Goal: Task Accomplishment & Management: Complete application form

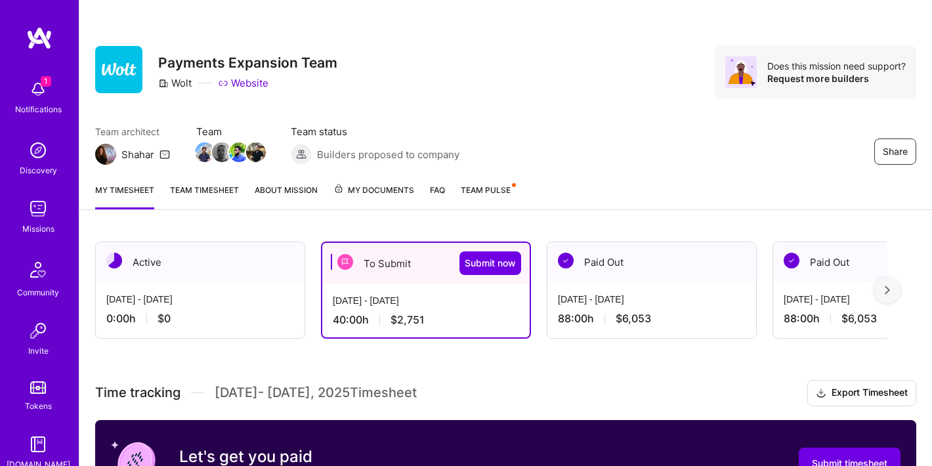
scroll to position [399, 0]
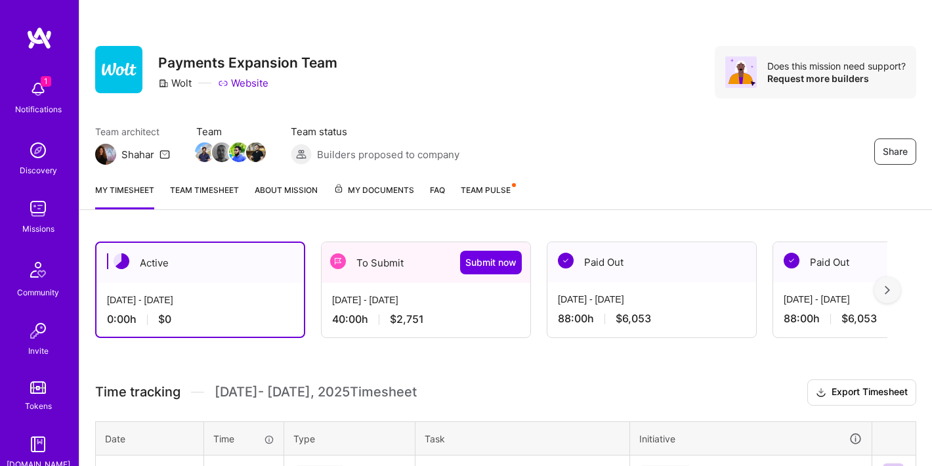
scroll to position [142, 0]
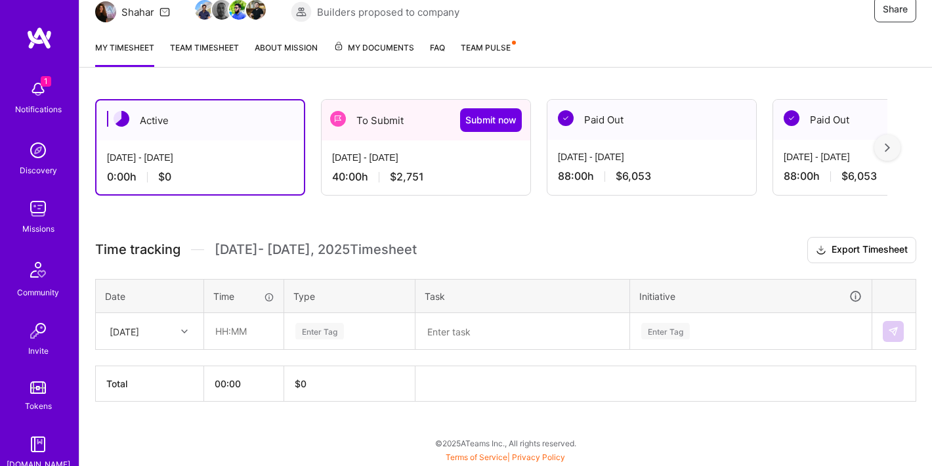
click at [344, 141] on div "[DATE] - [DATE] 40:00 h $2,751" at bounding box center [426, 167] width 209 height 54
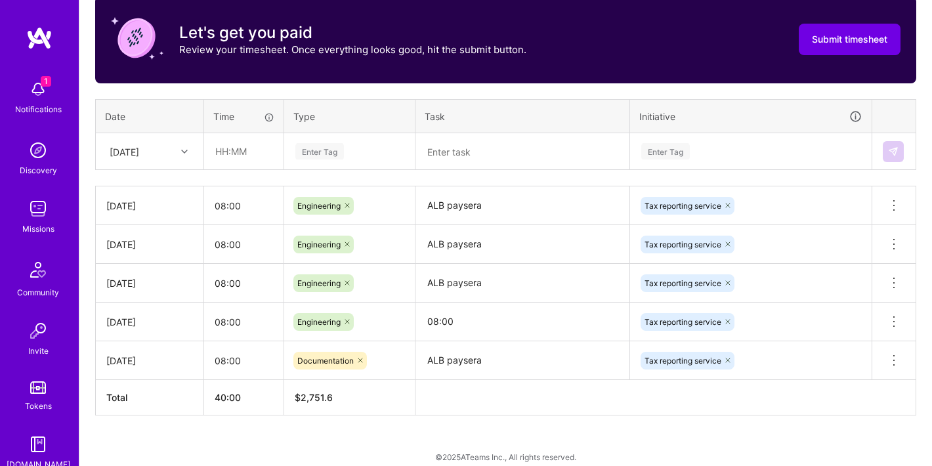
scroll to position [438, 0]
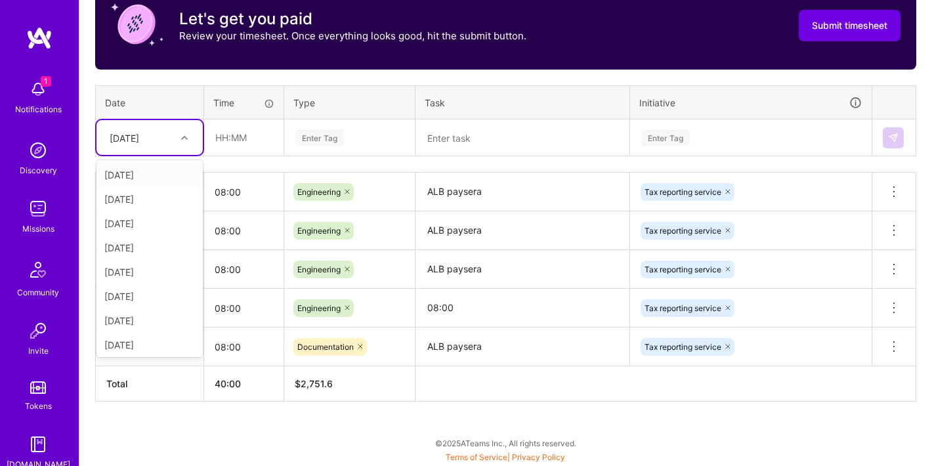
click at [160, 134] on div "[DATE]" at bounding box center [139, 138] width 73 height 22
click at [128, 285] on div "[DATE]" at bounding box center [149, 288] width 106 height 24
click at [230, 193] on input "08:00" at bounding box center [243, 192] width 79 height 35
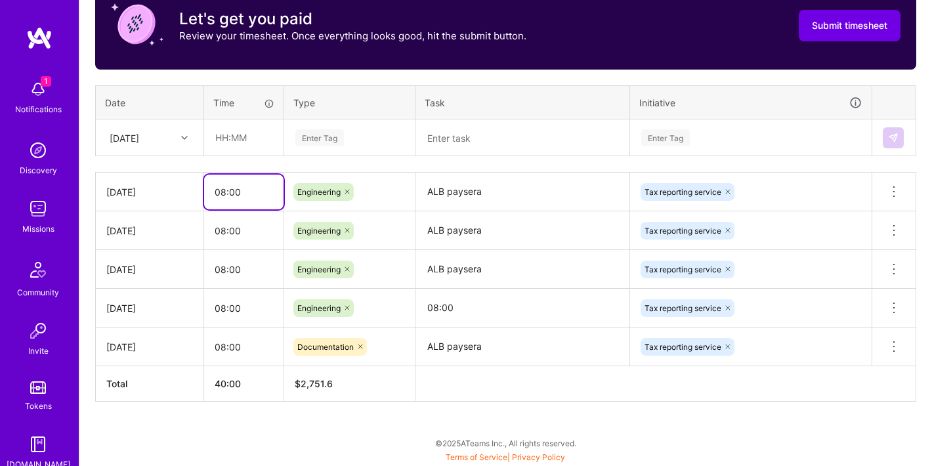
click at [230, 193] on input "08:00" at bounding box center [243, 192] width 79 height 35
click at [238, 149] on input "text" at bounding box center [244, 137] width 78 height 35
paste input "08:00"
type input "08:00"
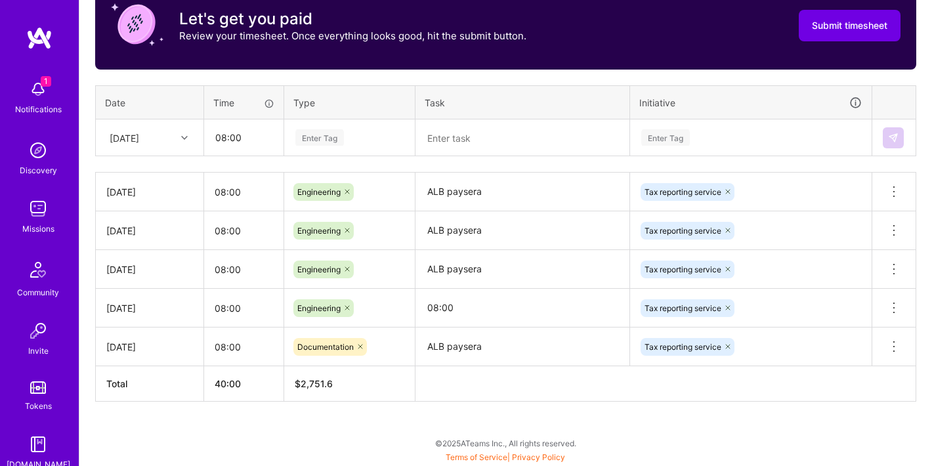
click at [305, 136] on div "Enter Tag" at bounding box center [319, 137] width 49 height 20
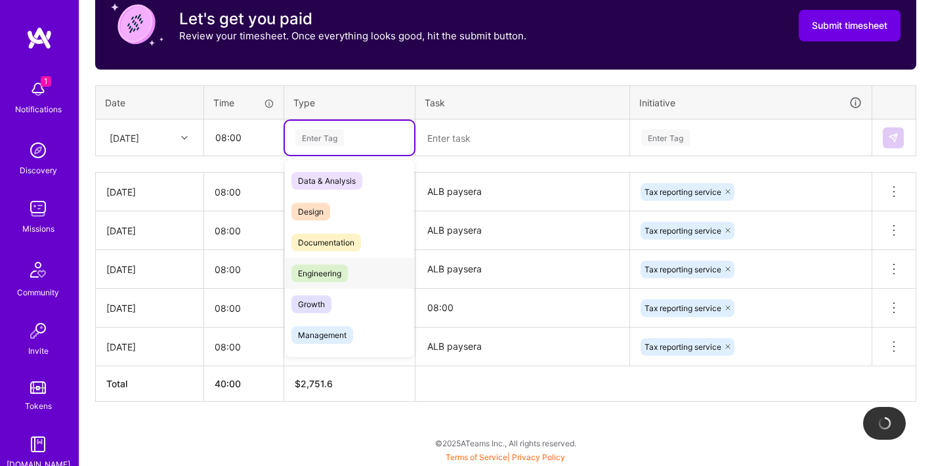
click at [308, 269] on span "Engineering" at bounding box center [319, 273] width 56 height 18
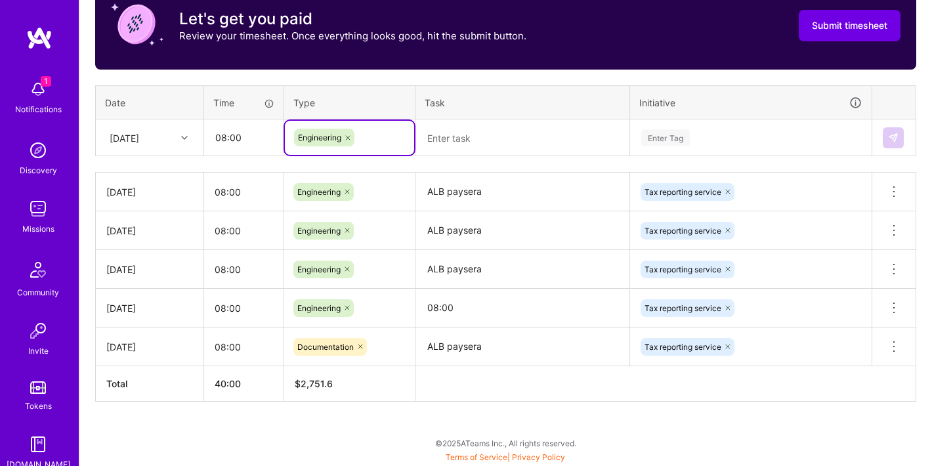
click at [468, 192] on textarea "ALB paysera" at bounding box center [522, 192] width 211 height 36
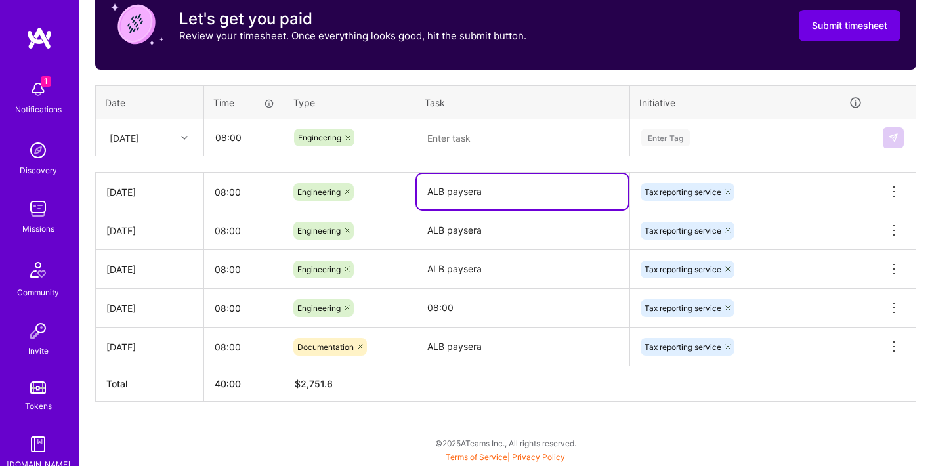
click at [468, 192] on textarea "ALB paysera" at bounding box center [522, 191] width 211 height 35
drag, startPoint x: 468, startPoint y: 192, endPoint x: 463, endPoint y: 182, distance: 11.7
click at [467, 192] on textarea "ALB paysera" at bounding box center [522, 191] width 211 height 35
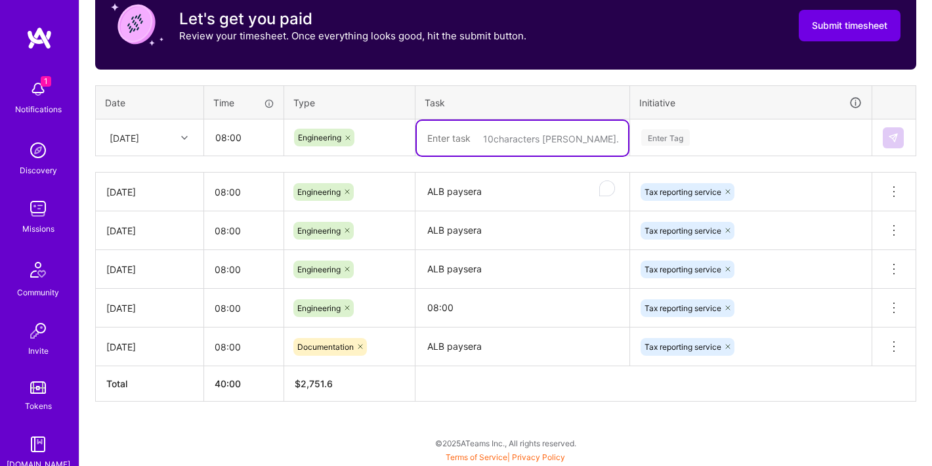
click at [470, 150] on textarea "To enrich screen reader interactions, please activate Accessibility in Grammarl…" at bounding box center [522, 138] width 211 height 35
paste textarea "ALB paysera"
type textarea "ALB paysera"
click at [690, 133] on div "Enter Tag" at bounding box center [665, 137] width 49 height 20
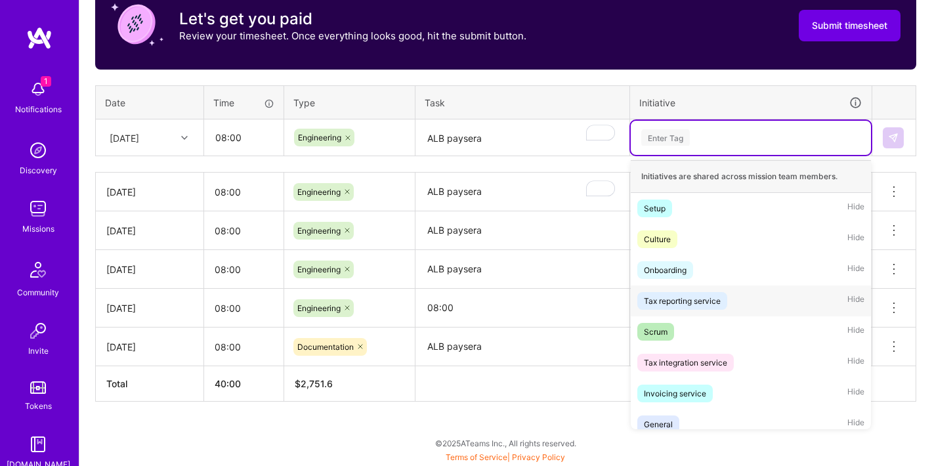
drag, startPoint x: 688, startPoint y: 307, endPoint x: 778, endPoint y: 243, distance: 110.7
click at [688, 307] on div "Tax reporting service" at bounding box center [682, 301] width 77 height 14
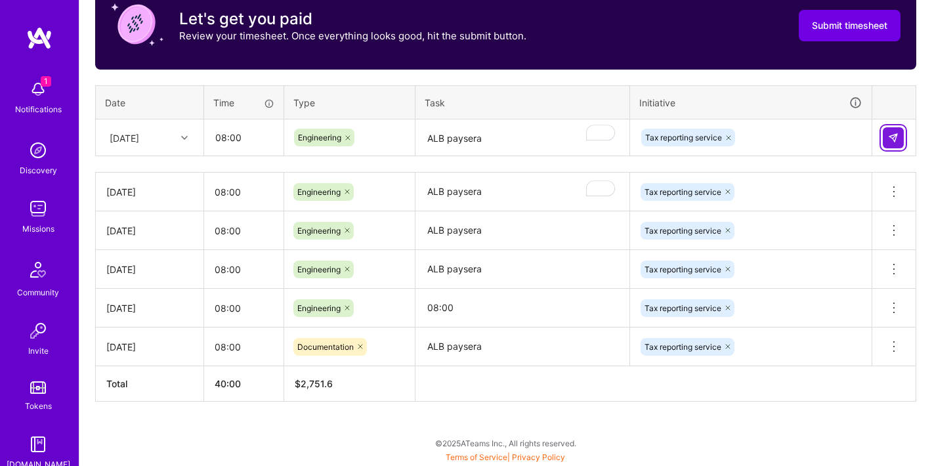
click at [893, 139] on img at bounding box center [893, 138] width 10 height 10
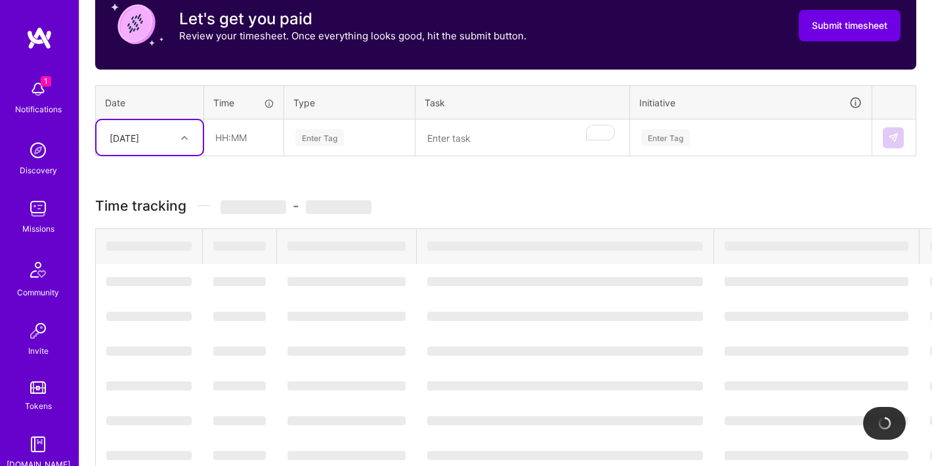
click at [171, 139] on div "[DATE]" at bounding box center [139, 138] width 73 height 22
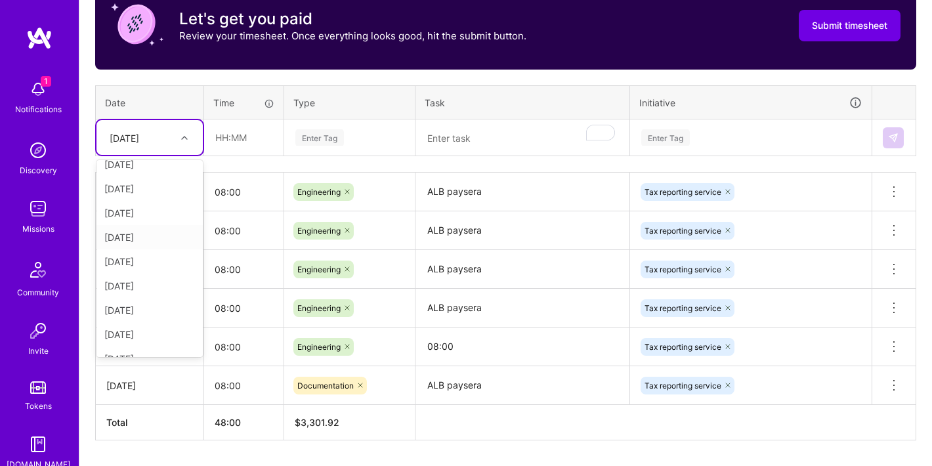
scroll to position [110, 0]
click at [272, 194] on input "08:00" at bounding box center [243, 192] width 79 height 35
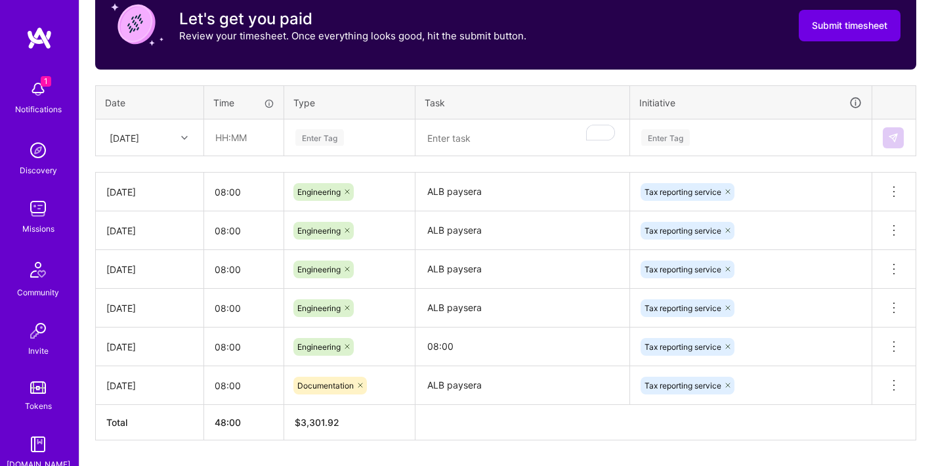
click at [152, 136] on div "[DATE]" at bounding box center [139, 138] width 73 height 22
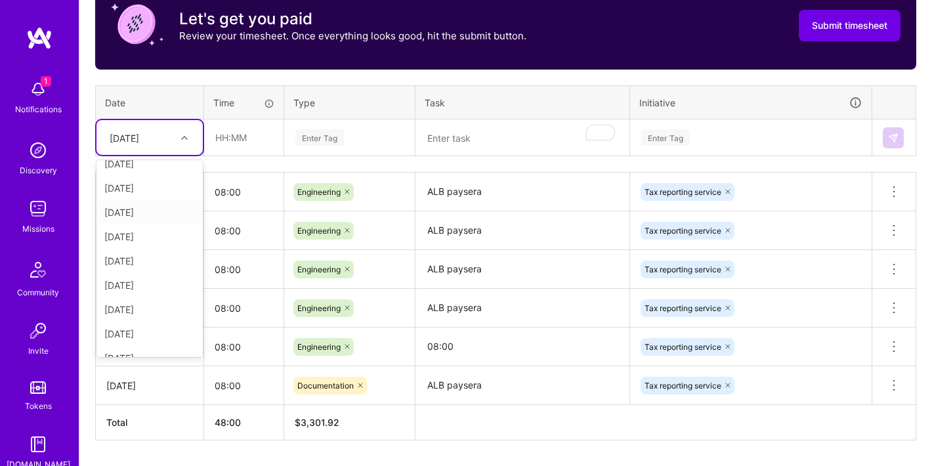
scroll to position [112, 0]
click at [129, 282] on div "[DATE]" at bounding box center [149, 281] width 106 height 24
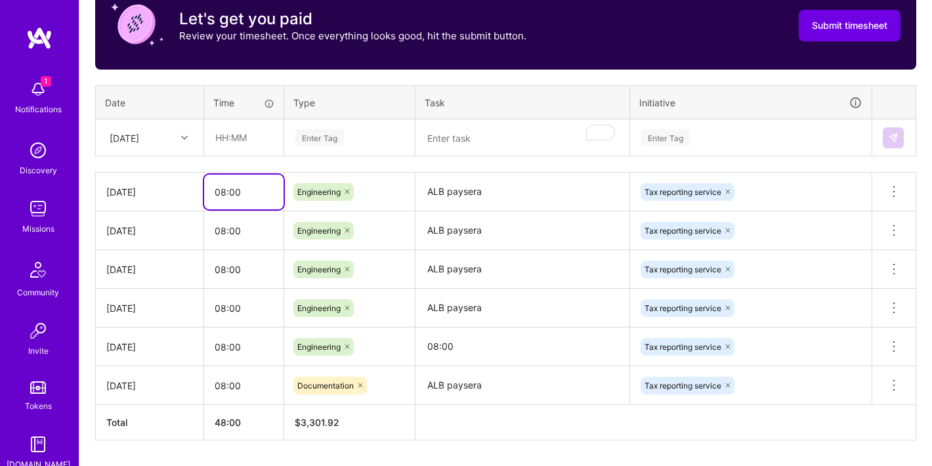
click at [239, 195] on input "08:00" at bounding box center [243, 192] width 79 height 35
click at [238, 195] on input "08:00" at bounding box center [243, 192] width 79 height 35
drag, startPoint x: 238, startPoint y: 195, endPoint x: 238, endPoint y: 169, distance: 26.3
click at [238, 195] on input "08:00" at bounding box center [243, 192] width 79 height 35
click at [249, 131] on input "text" at bounding box center [244, 137] width 78 height 35
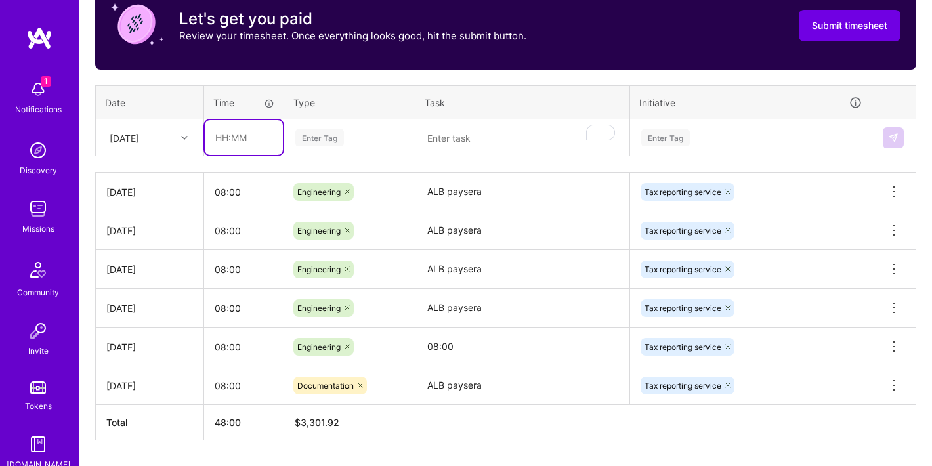
paste input "08:00"
type input "08:00"
click at [320, 146] on div "Enter Tag" at bounding box center [349, 138] width 129 height 34
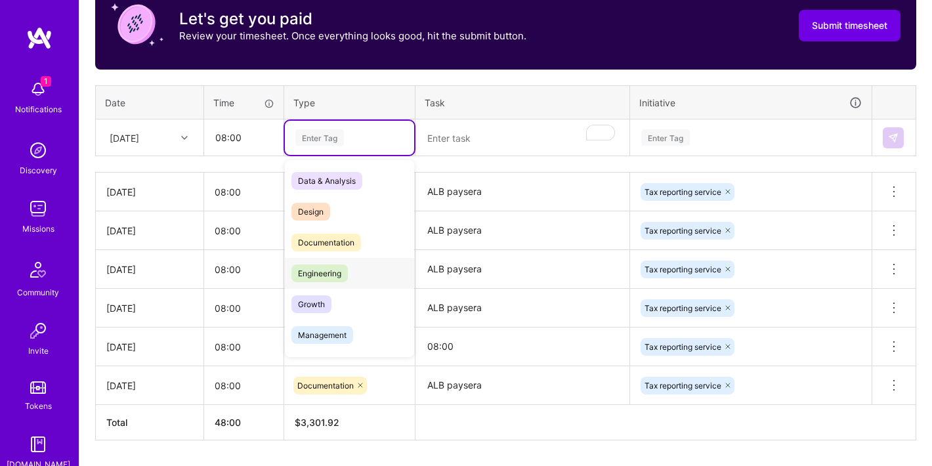
drag, startPoint x: 317, startPoint y: 270, endPoint x: 340, endPoint y: 261, distance: 25.0
click at [317, 270] on span "Engineering" at bounding box center [319, 273] width 56 height 18
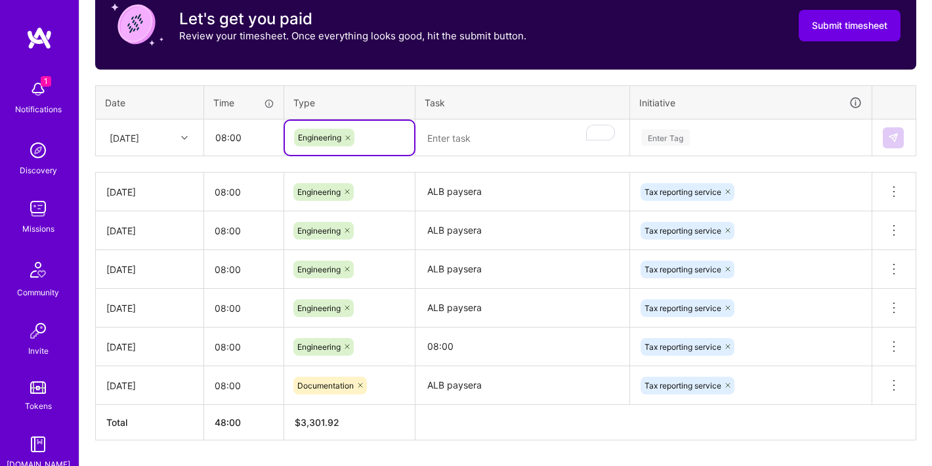
click at [463, 194] on textarea "ALB paysera" at bounding box center [522, 192] width 211 height 36
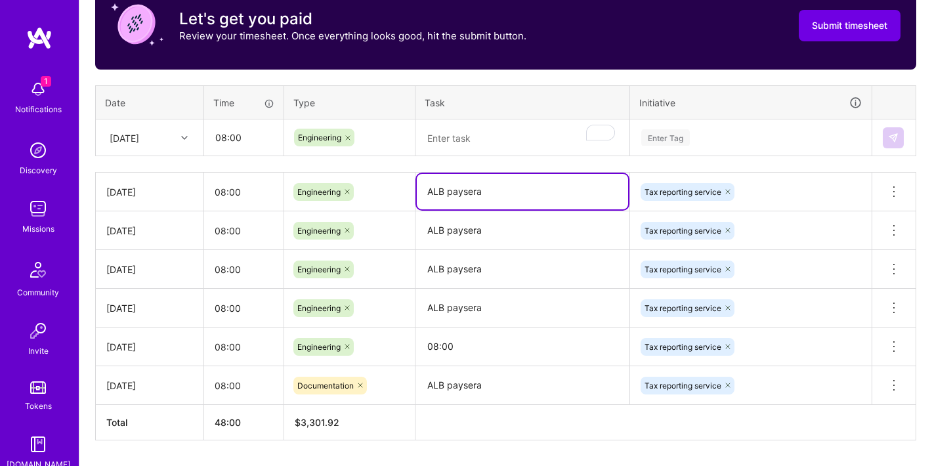
click at [463, 194] on textarea "ALB paysera" at bounding box center [522, 191] width 211 height 35
drag, startPoint x: 463, startPoint y: 194, endPoint x: 461, endPoint y: 156, distance: 38.1
click at [462, 194] on textarea "ALB paysera" at bounding box center [522, 191] width 211 height 35
click at [464, 137] on textarea "To enrich screen reader interactions, please activate Accessibility in Grammarl…" at bounding box center [522, 138] width 211 height 35
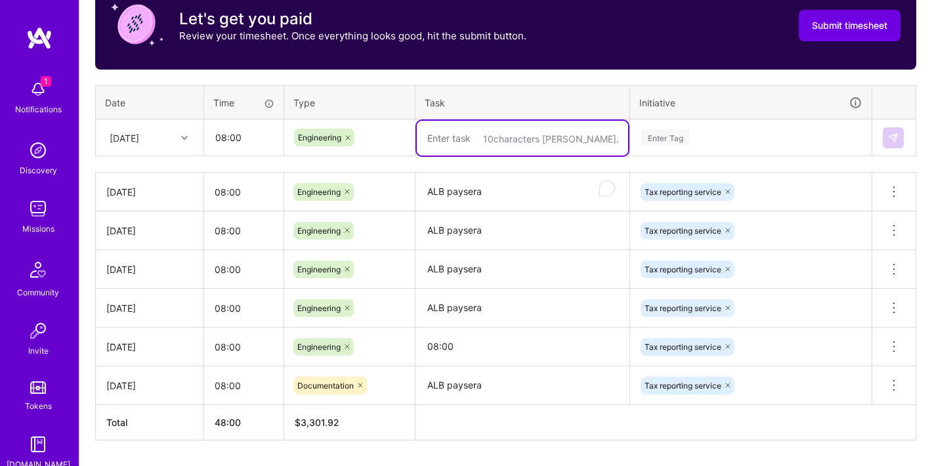
paste textarea "ALB paysera"
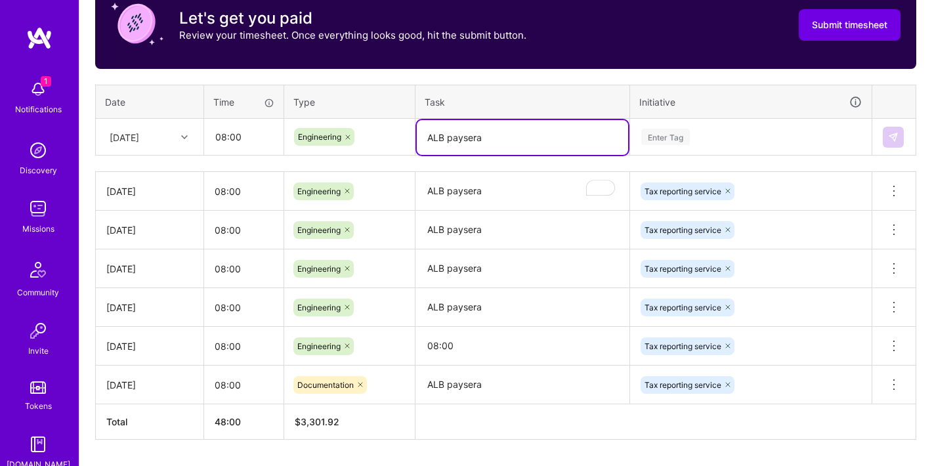
type textarea "ALB paysera"
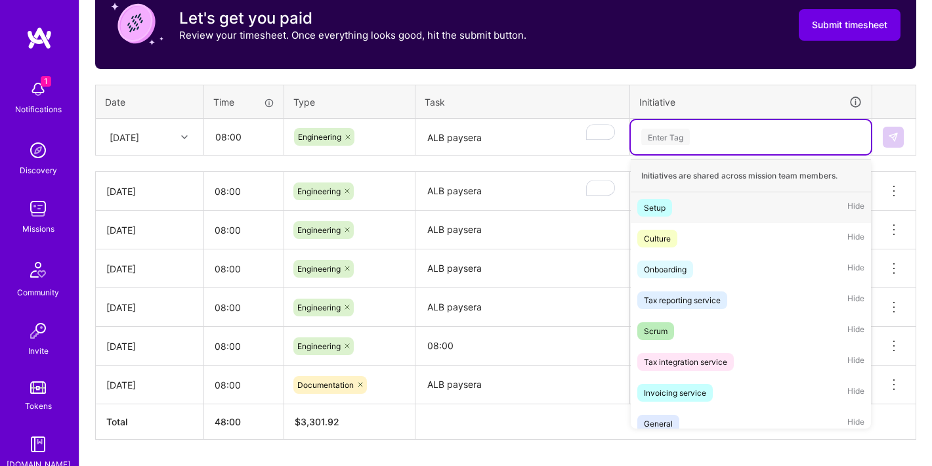
click at [675, 142] on div "Enter Tag" at bounding box center [665, 137] width 49 height 20
click at [684, 301] on div "Tax reporting service" at bounding box center [682, 300] width 77 height 14
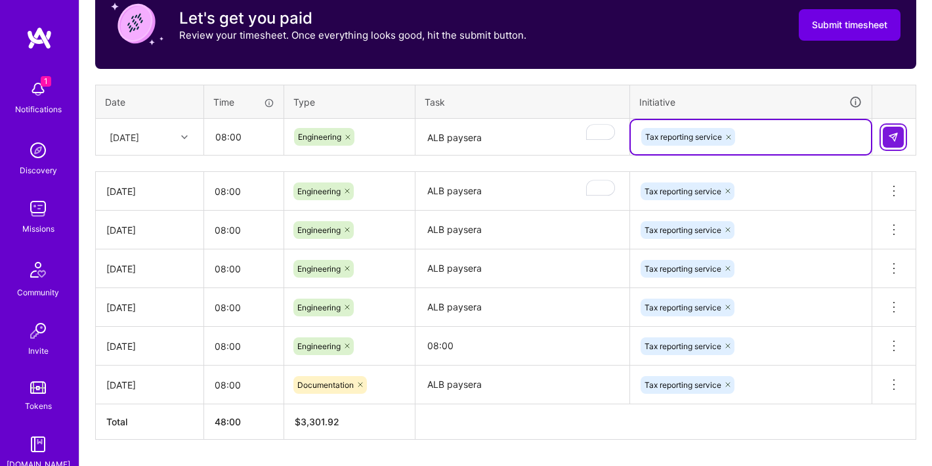
click at [891, 138] on img at bounding box center [893, 137] width 10 height 10
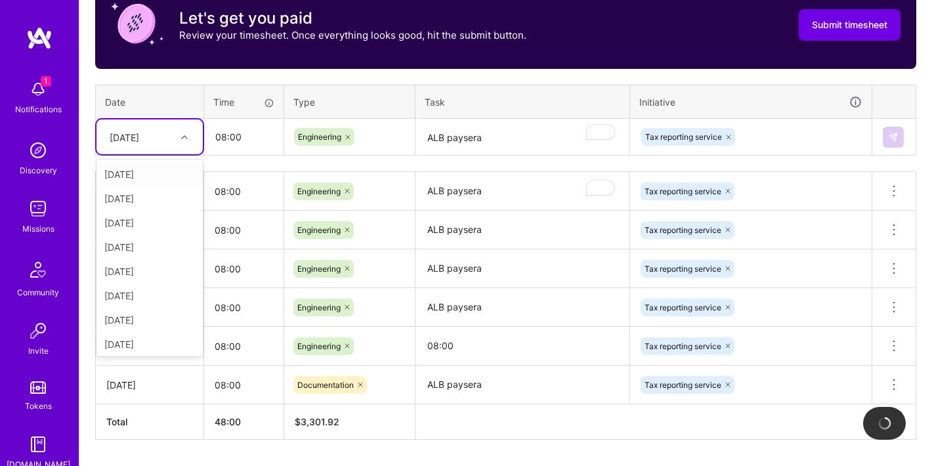
click at [139, 135] on div "[DATE]" at bounding box center [125, 137] width 30 height 14
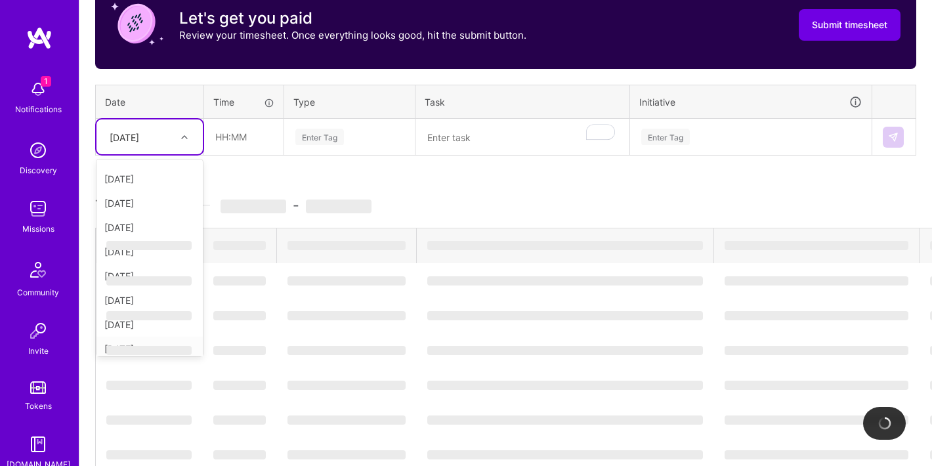
scroll to position [52, 0]
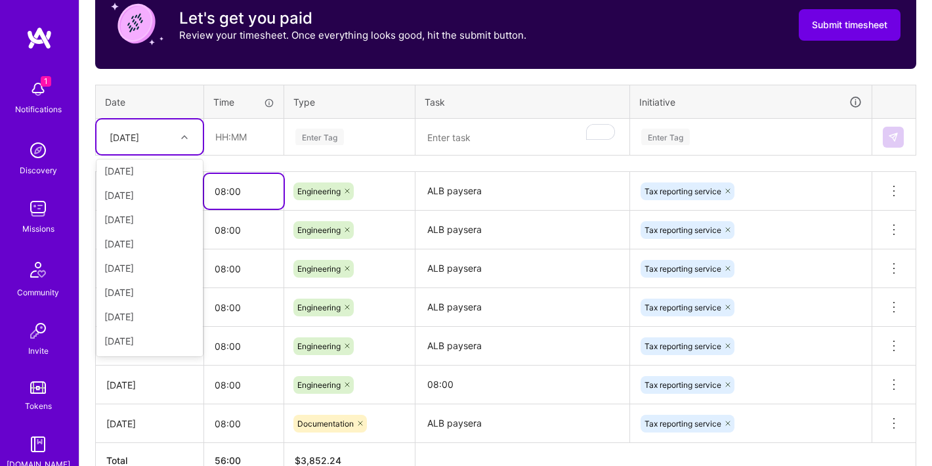
drag, startPoint x: 296, startPoint y: 191, endPoint x: 256, endPoint y: 180, distance: 41.4
click at [259, 180] on input "08:00" at bounding box center [243, 191] width 79 height 35
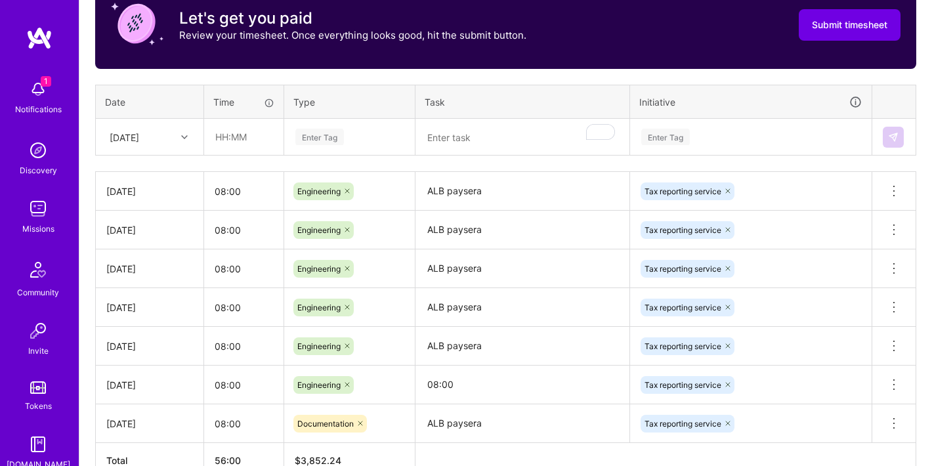
click at [159, 146] on div "[DATE]" at bounding box center [139, 137] width 73 height 22
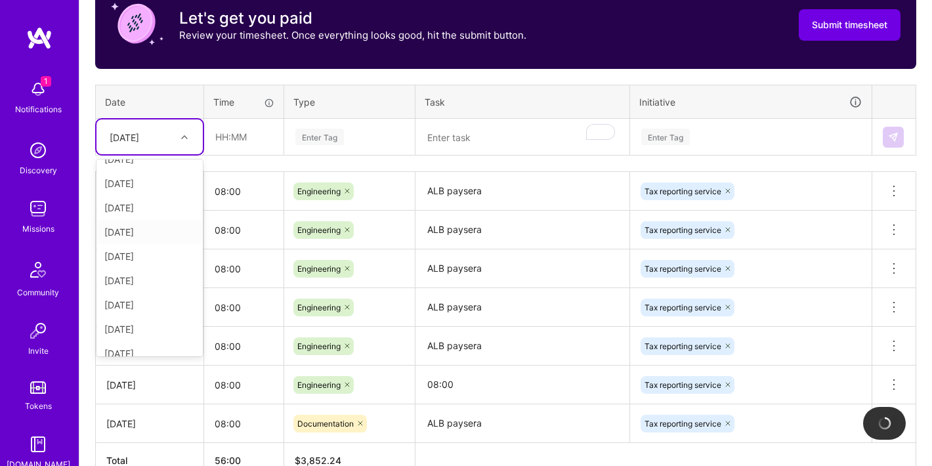
scroll to position [47, 0]
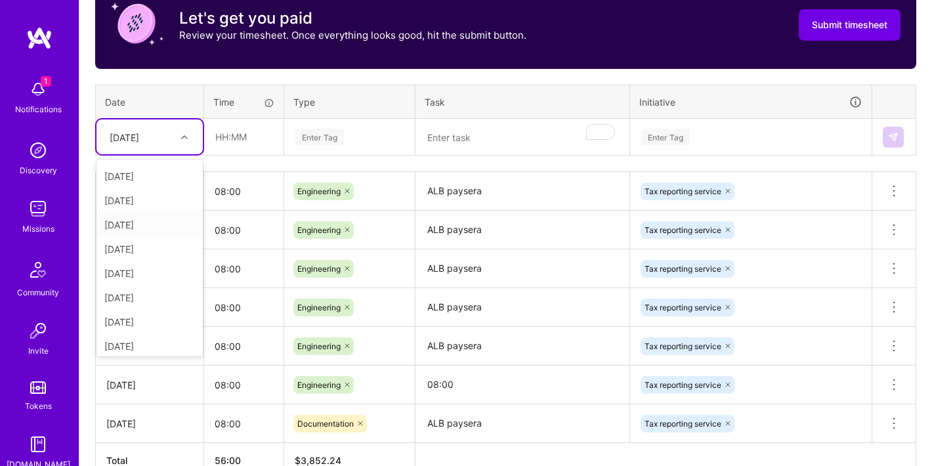
click at [127, 229] on div "[DATE]" at bounding box center [149, 225] width 106 height 24
click at [163, 143] on div "[DATE]" at bounding box center [139, 137] width 73 height 22
click at [148, 275] on div "[DATE]" at bounding box center [149, 269] width 106 height 24
click at [211, 193] on input "08:00" at bounding box center [243, 191] width 79 height 35
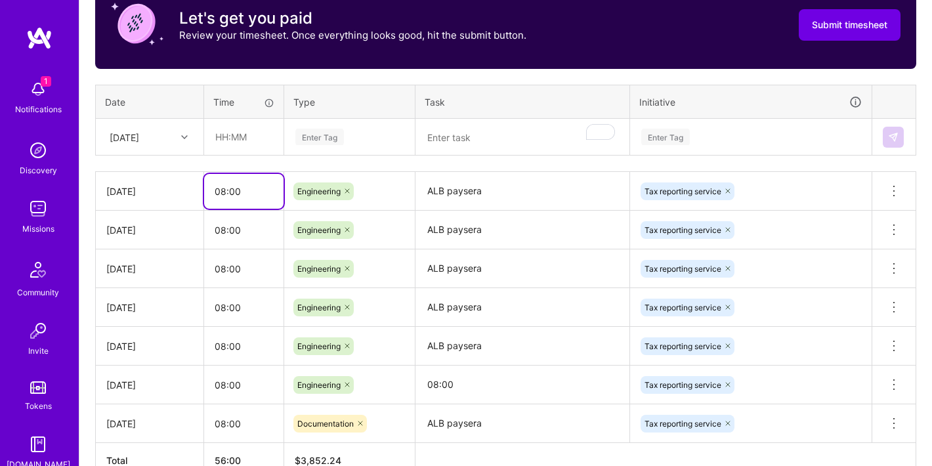
click at [211, 193] on input "08:00" at bounding box center [243, 191] width 79 height 35
drag, startPoint x: 211, startPoint y: 193, endPoint x: 236, endPoint y: 136, distance: 62.3
click at [211, 193] on input "08:00" at bounding box center [243, 191] width 79 height 35
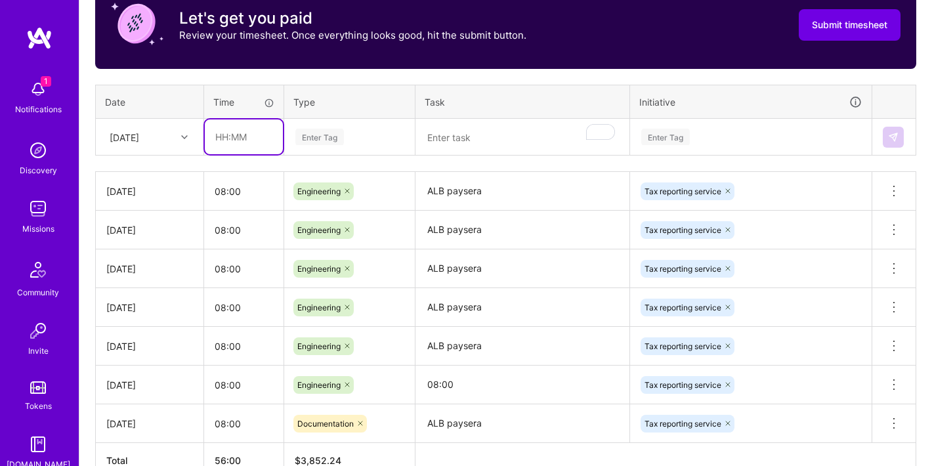
click at [238, 129] on input "text" at bounding box center [244, 136] width 78 height 35
paste input "08:00"
type input "08:00"
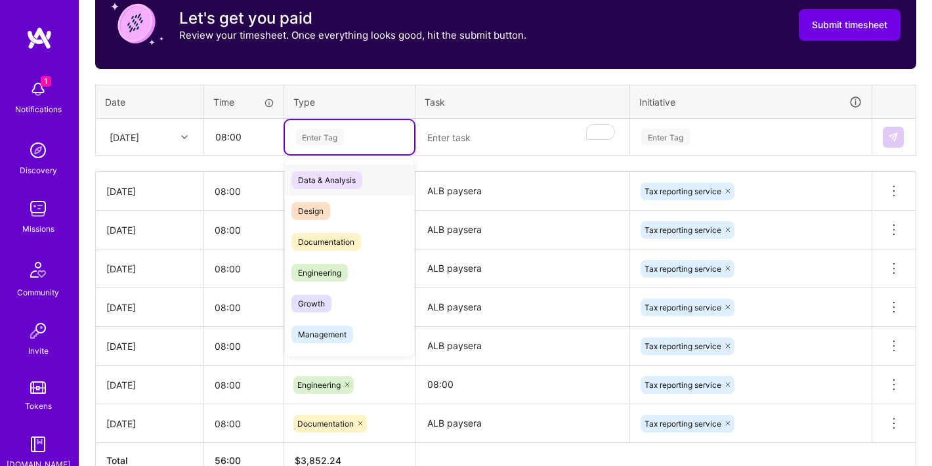
drag, startPoint x: 322, startPoint y: 135, endPoint x: 329, endPoint y: 149, distance: 15.6
click at [322, 135] on div "Enter Tag" at bounding box center [319, 137] width 49 height 20
drag, startPoint x: 325, startPoint y: 262, endPoint x: 352, endPoint y: 247, distance: 30.3
click at [325, 265] on span "Engineering" at bounding box center [319, 273] width 56 height 18
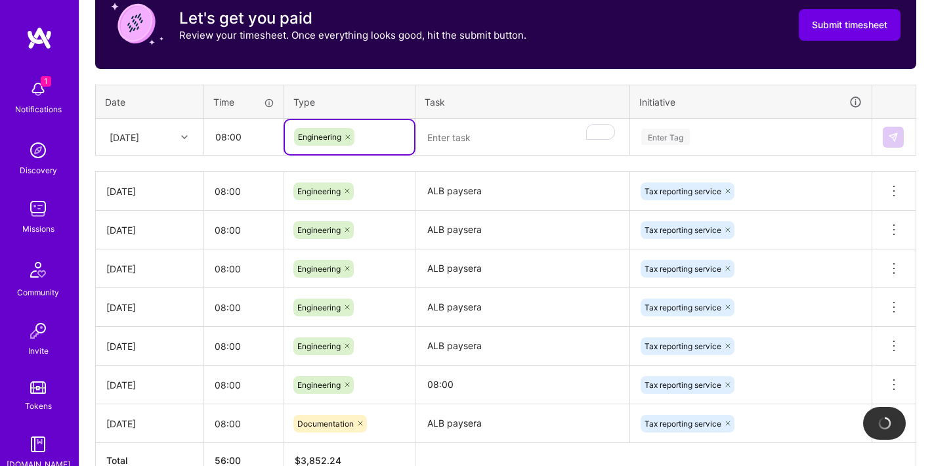
click at [428, 191] on textarea "ALB paysera" at bounding box center [522, 191] width 211 height 36
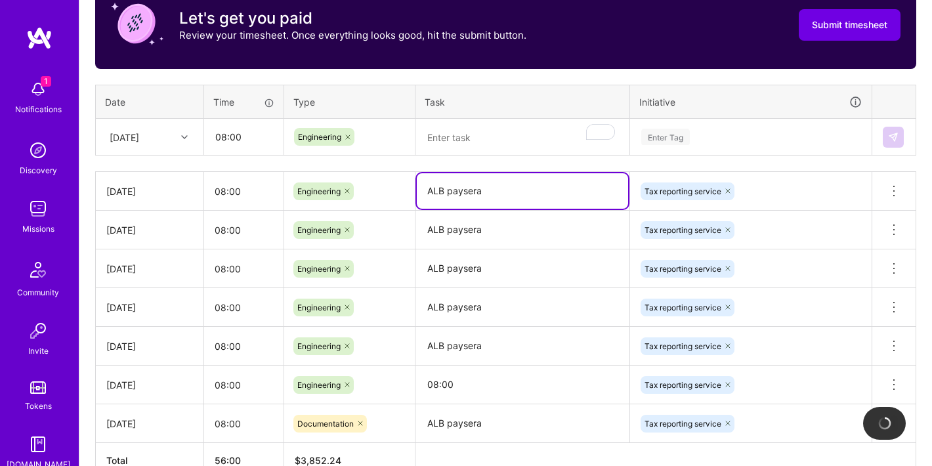
click at [428, 191] on textarea "ALB paysera" at bounding box center [522, 190] width 211 height 35
drag, startPoint x: 428, startPoint y: 191, endPoint x: 463, endPoint y: 133, distance: 67.4
click at [428, 191] on textarea "ALB paysera" at bounding box center [522, 190] width 211 height 35
click at [470, 127] on textarea "To enrich screen reader interactions, please activate Accessibility in Grammarl…" at bounding box center [522, 137] width 211 height 35
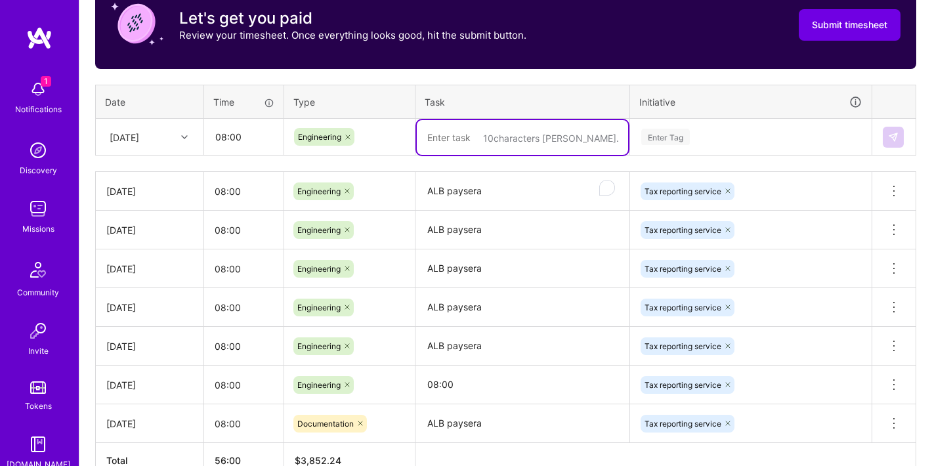
paste textarea "ALB paysera"
type textarea "ALB paysera"
click at [689, 138] on div "Enter Tag" at bounding box center [665, 137] width 49 height 20
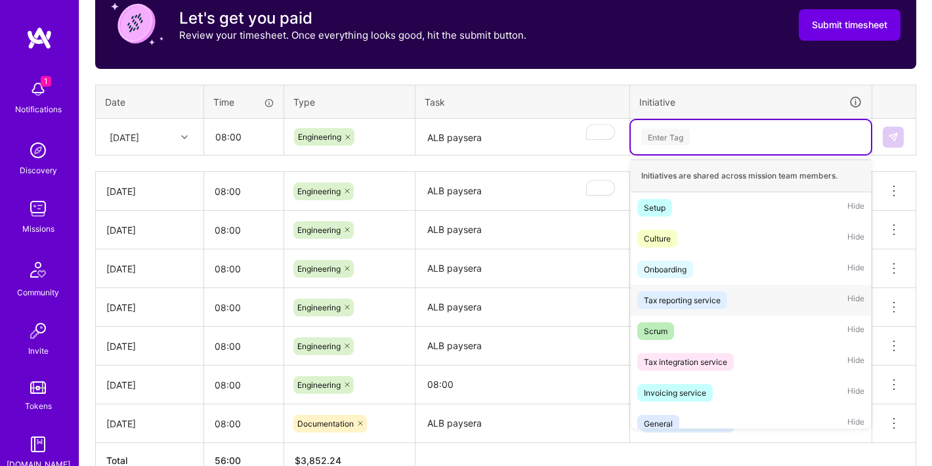
drag, startPoint x: 704, startPoint y: 293, endPoint x: 843, endPoint y: 154, distance: 197.2
click at [704, 293] on div "Tax reporting service" at bounding box center [682, 300] width 77 height 14
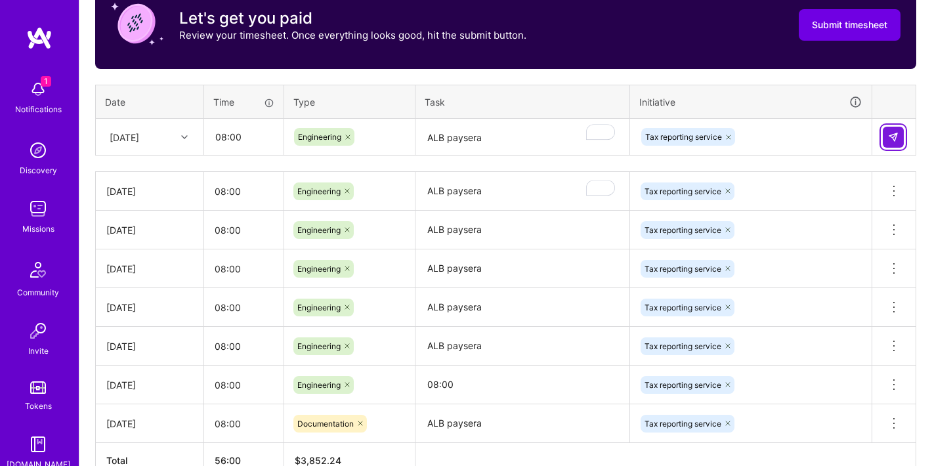
click at [894, 133] on img at bounding box center [893, 137] width 10 height 10
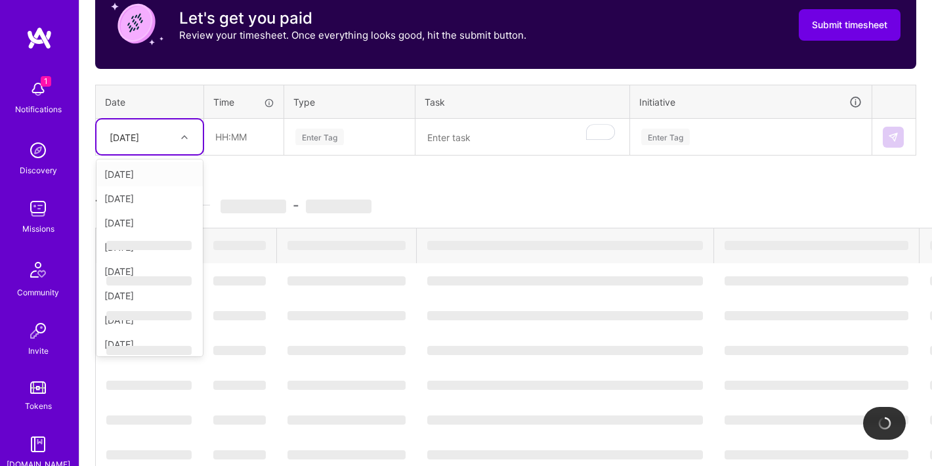
click at [139, 136] on div "[DATE]" at bounding box center [125, 137] width 30 height 14
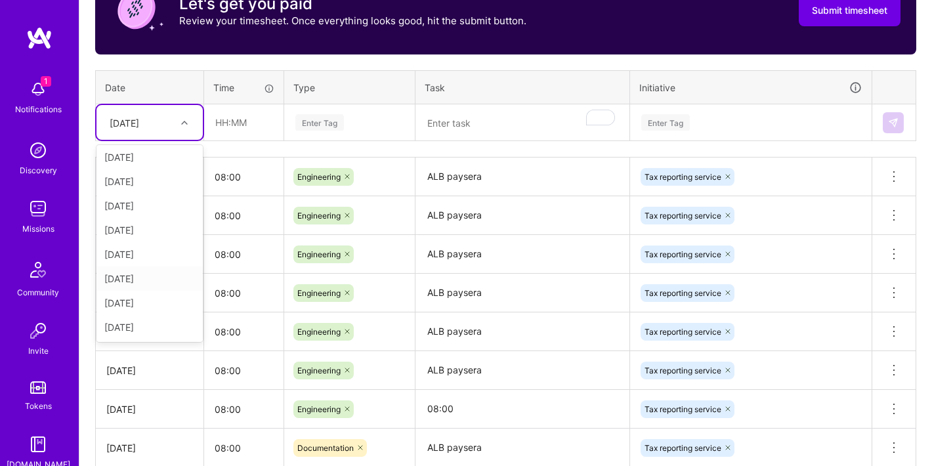
scroll to position [454, 0]
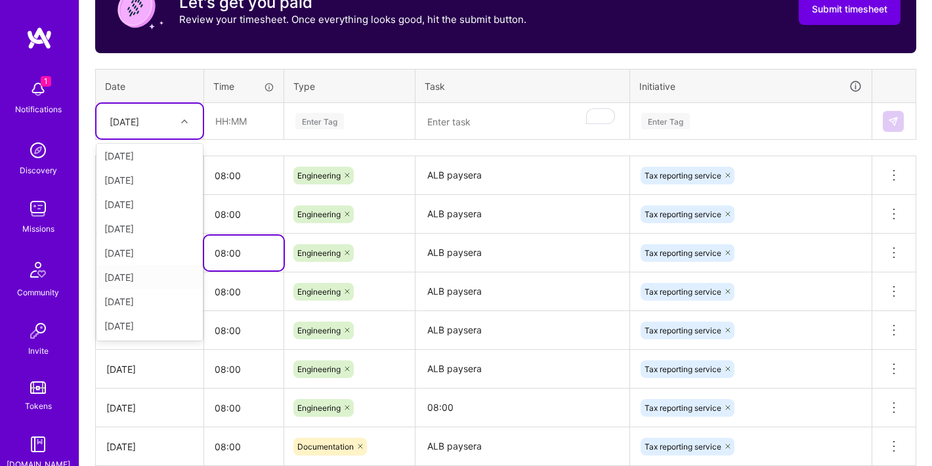
click at [269, 248] on input "08:00" at bounding box center [243, 253] width 79 height 35
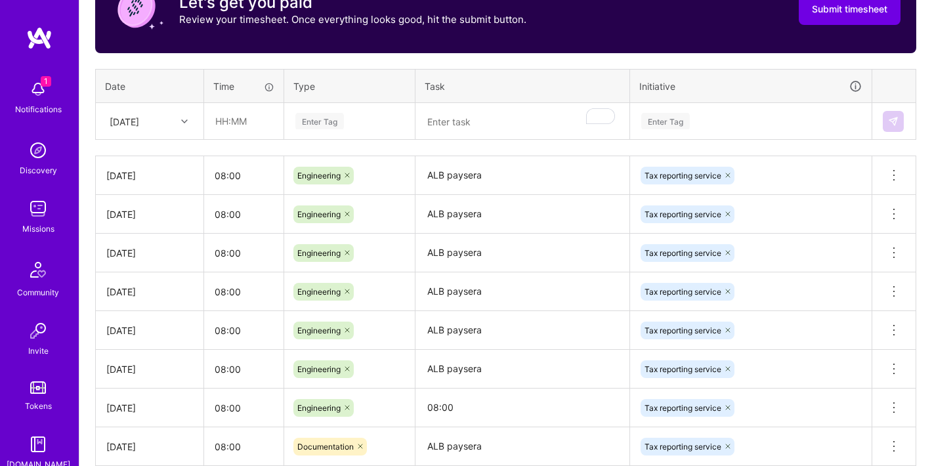
click at [148, 113] on div "[DATE]" at bounding box center [139, 121] width 73 height 22
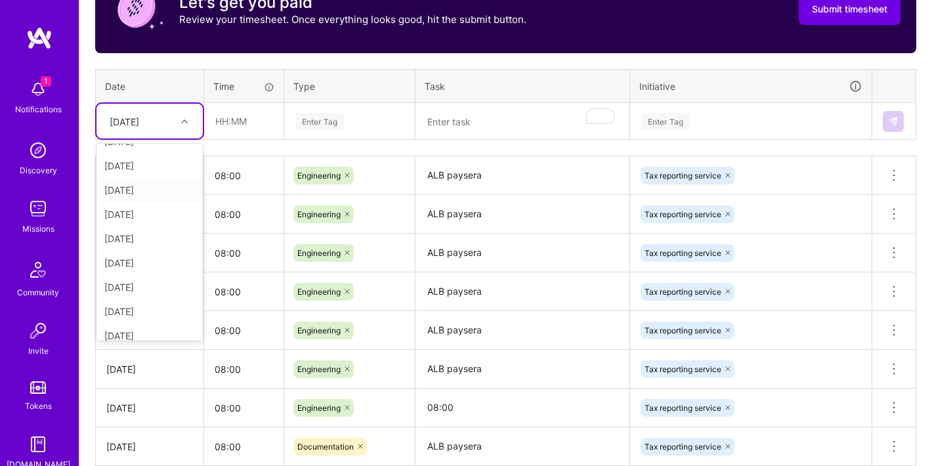
scroll to position [148, 0]
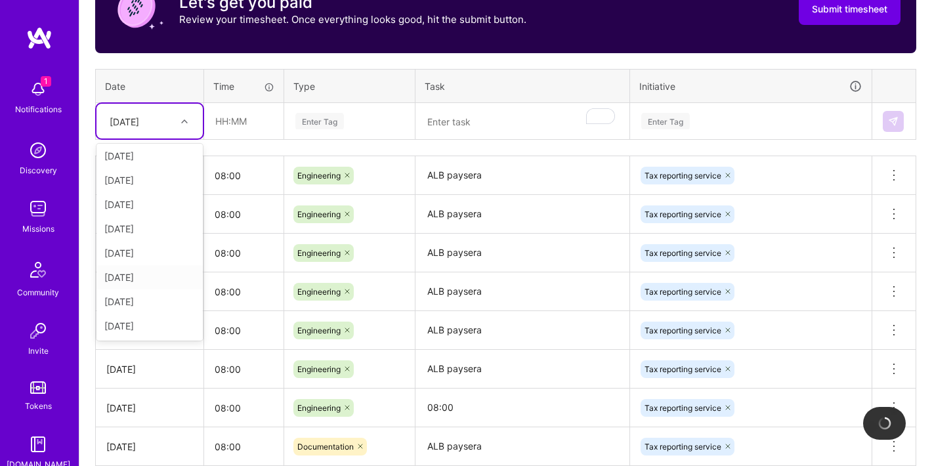
click at [129, 279] on div "[DATE]" at bounding box center [149, 277] width 106 height 24
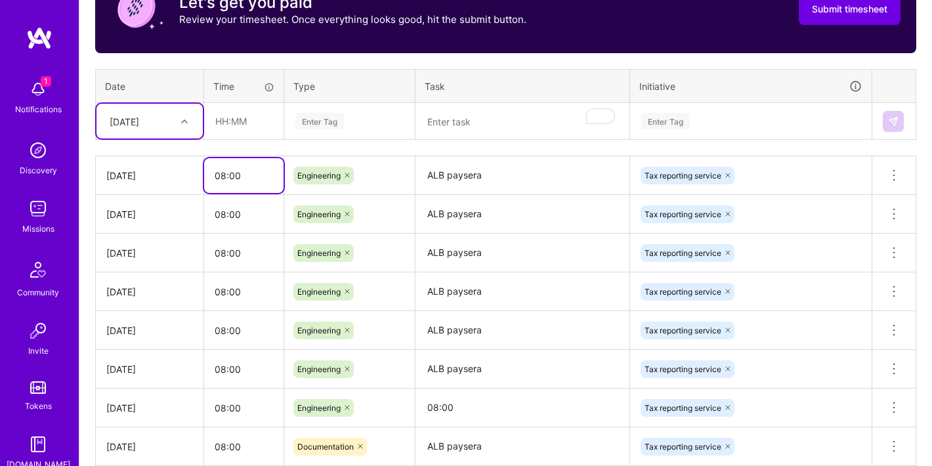
click at [239, 165] on input "08:00" at bounding box center [243, 175] width 79 height 35
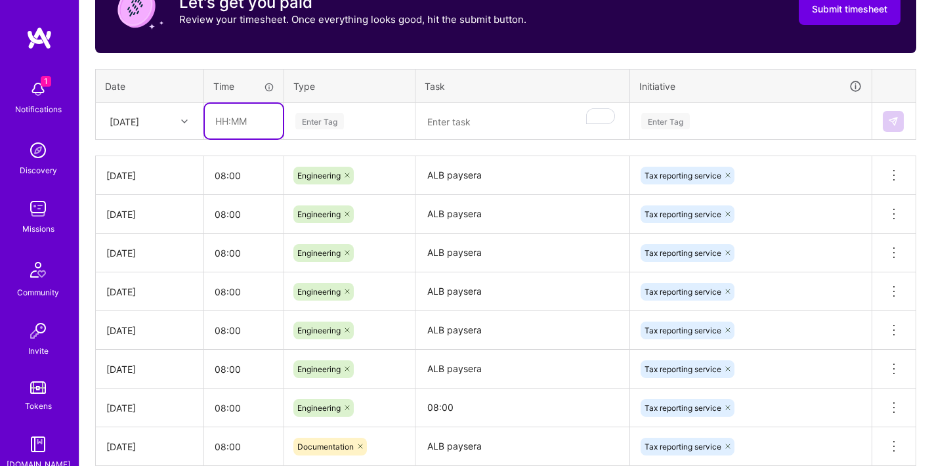
click at [242, 132] on input "text" at bounding box center [244, 121] width 78 height 35
paste input "08:00"
type input "08:00"
click at [323, 128] on div "Enter Tag" at bounding box center [319, 121] width 49 height 20
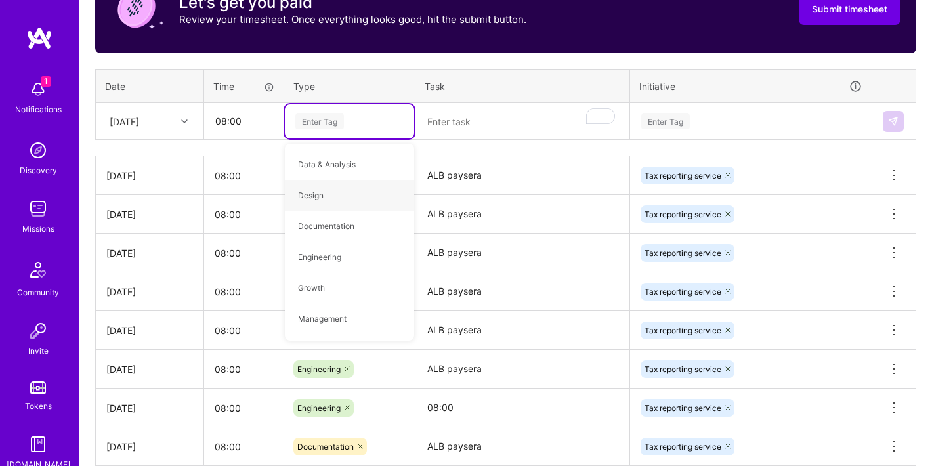
click at [447, 135] on textarea "To enrich screen reader interactions, please activate Accessibility in Grammarl…" at bounding box center [522, 121] width 211 height 35
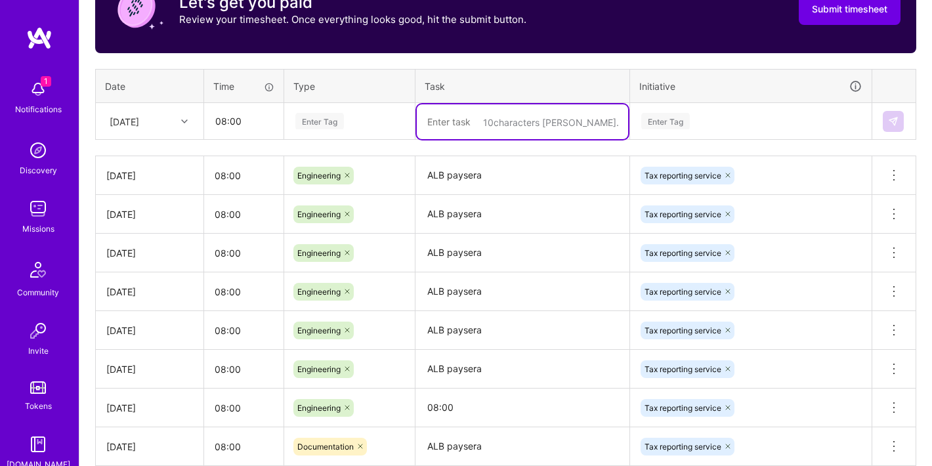
click at [446, 177] on textarea "ALB paysera" at bounding box center [522, 175] width 211 height 36
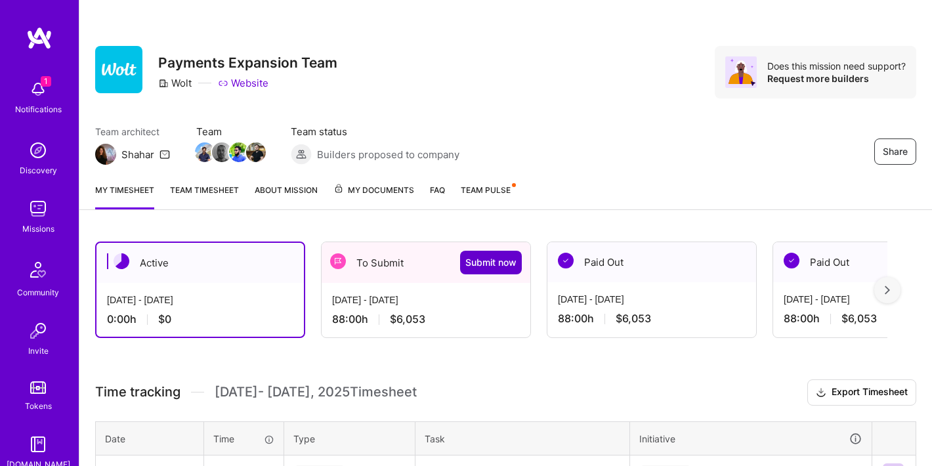
click at [499, 264] on span "Submit now" at bounding box center [490, 262] width 51 height 13
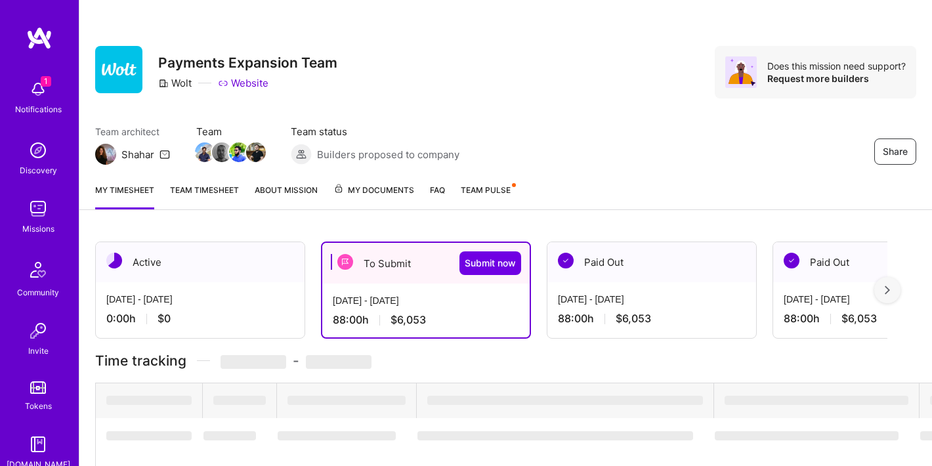
scroll to position [721, 0]
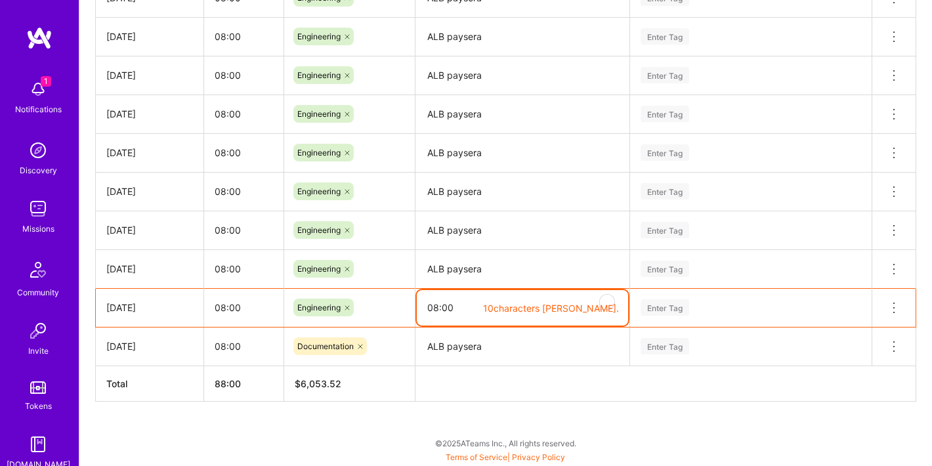
drag, startPoint x: 476, startPoint y: 305, endPoint x: 469, endPoint y: 304, distance: 8.0
click at [474, 305] on textarea "08:00" at bounding box center [522, 307] width 211 height 35
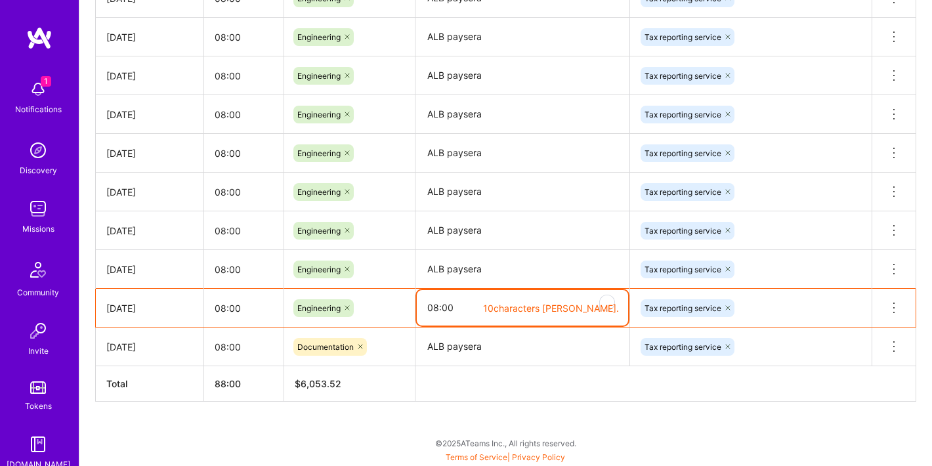
click at [453, 280] on textarea "ALB paysera" at bounding box center [522, 269] width 211 height 36
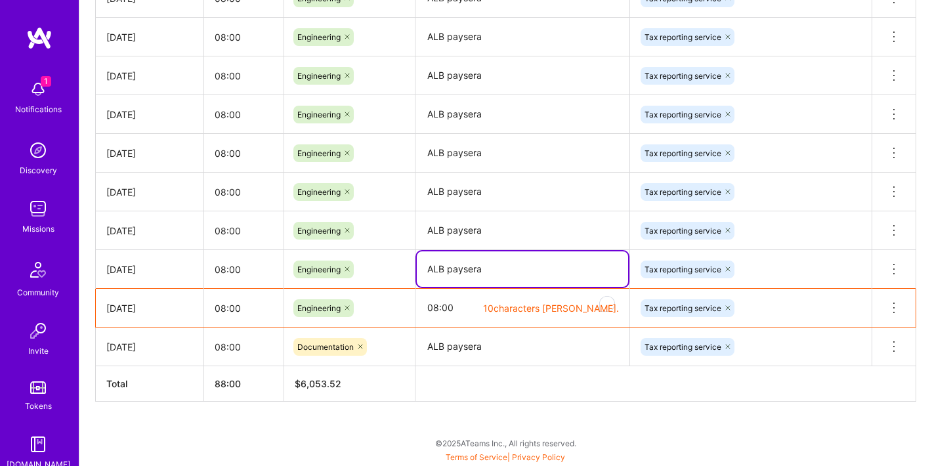
click at [453, 280] on textarea "ALB paysera" at bounding box center [522, 268] width 211 height 35
drag, startPoint x: 453, startPoint y: 280, endPoint x: 442, endPoint y: 309, distance: 31.0
click at [453, 280] on textarea "ALB paysera" at bounding box center [522, 268] width 211 height 35
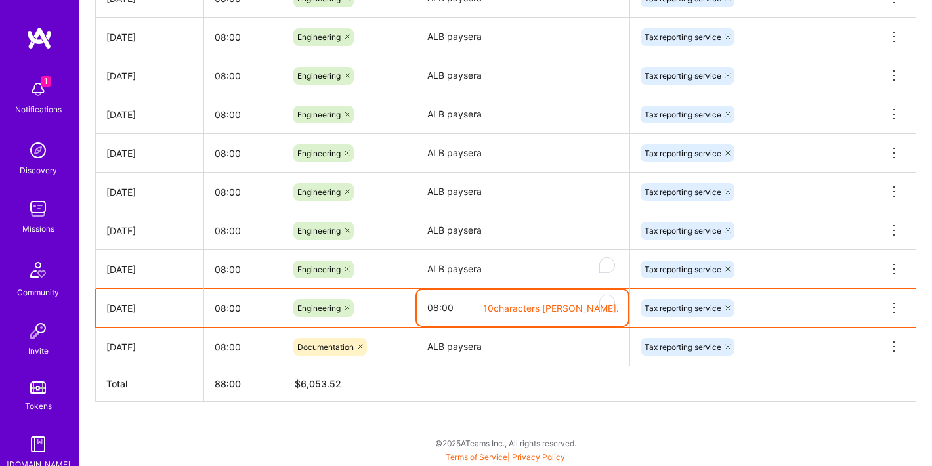
click at [441, 312] on textarea "08:00" at bounding box center [522, 307] width 211 height 35
paste textarea "ALB paysera"
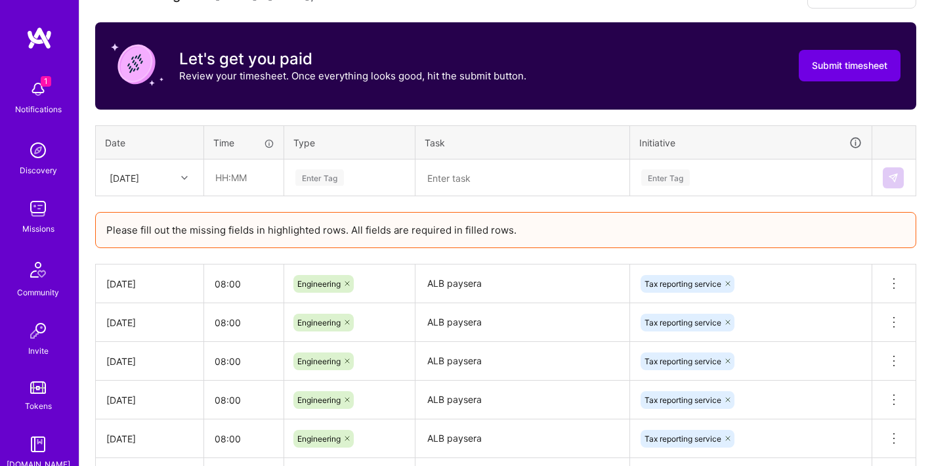
scroll to position [0, 0]
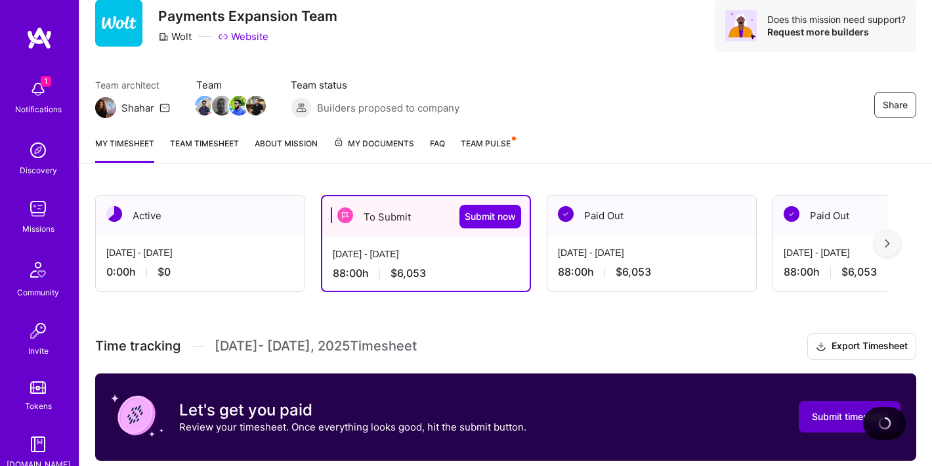
type textarea "ALB paysera"
click at [838, 412] on span "Submit timesheet" at bounding box center [849, 416] width 75 height 13
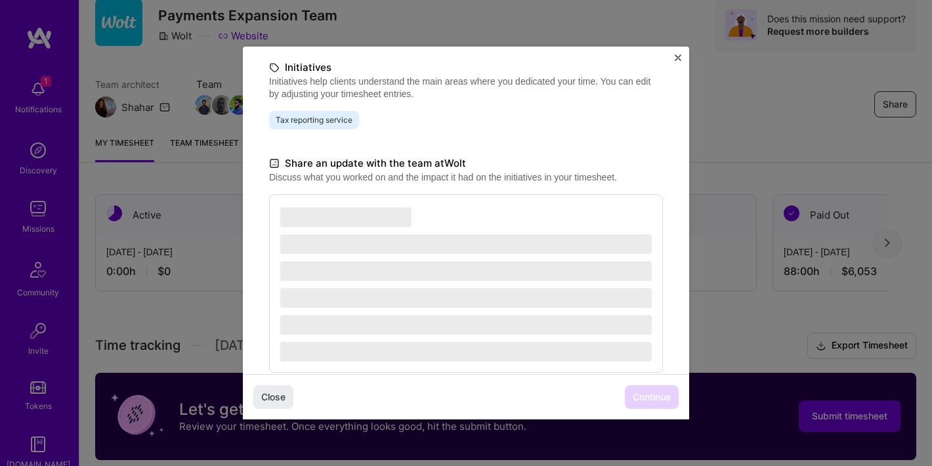
scroll to position [302, 0]
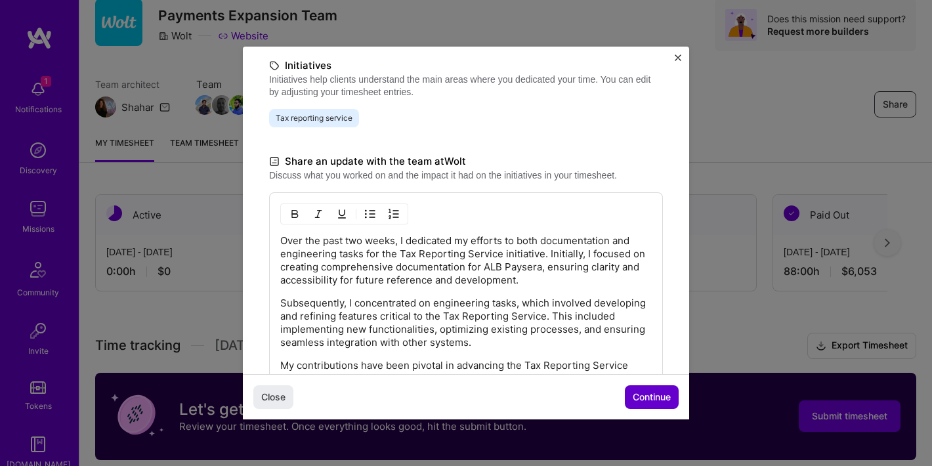
click at [643, 400] on span "Continue" at bounding box center [652, 396] width 38 height 13
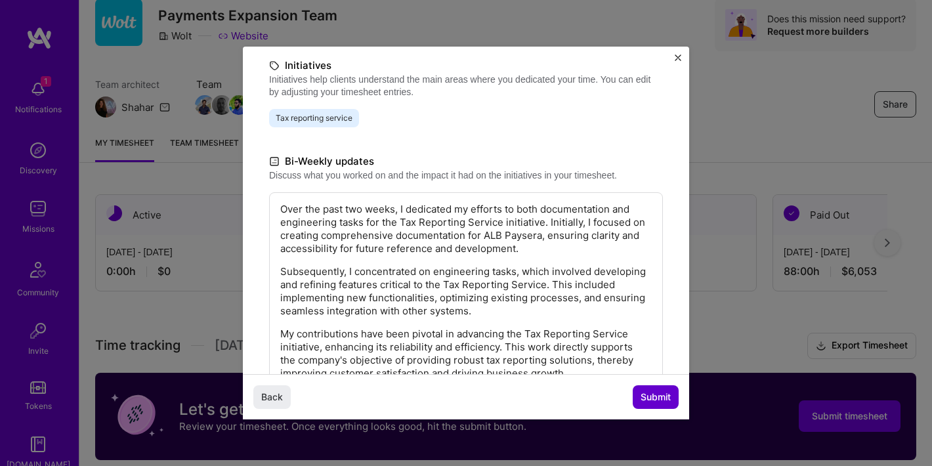
click at [642, 402] on span "Submit" at bounding box center [655, 396] width 30 height 13
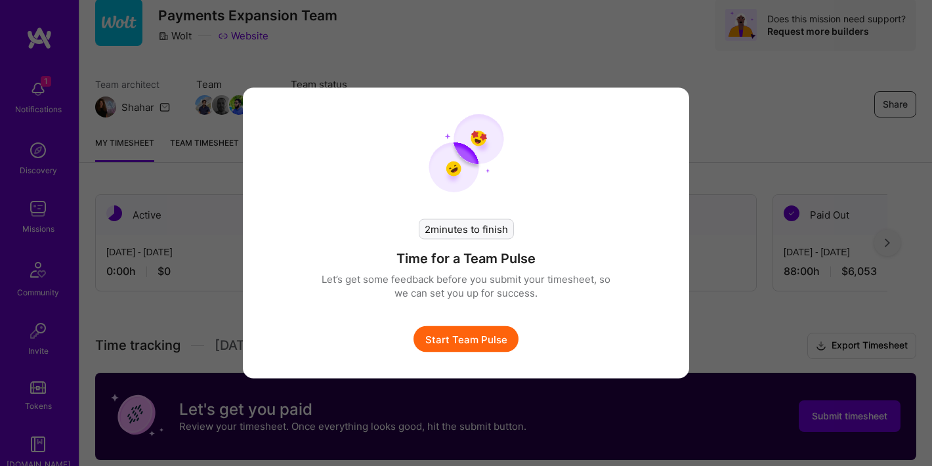
click at [453, 342] on button "Start Team Pulse" at bounding box center [465, 339] width 105 height 26
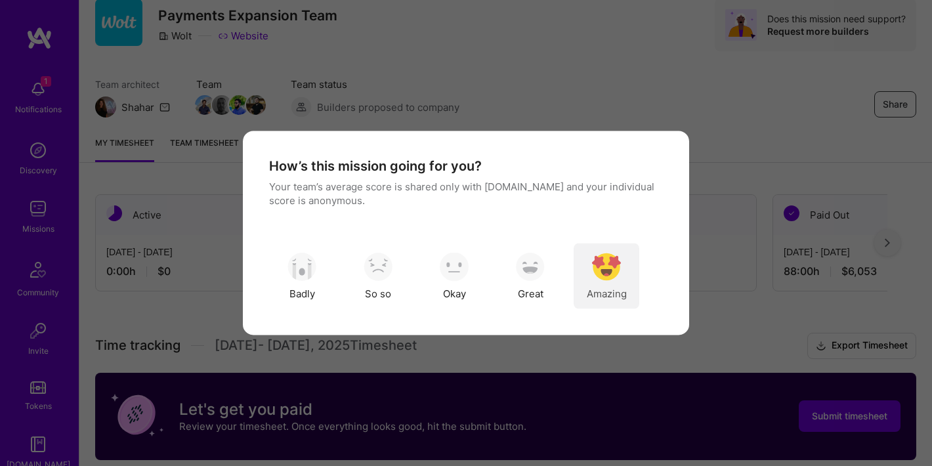
click at [608, 278] on img "modal" at bounding box center [606, 266] width 29 height 29
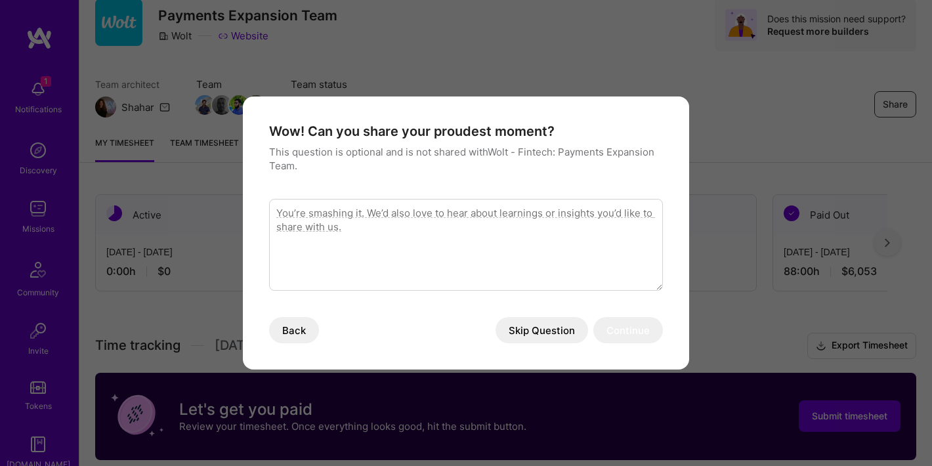
click at [522, 337] on button "Skip Question" at bounding box center [541, 330] width 93 height 26
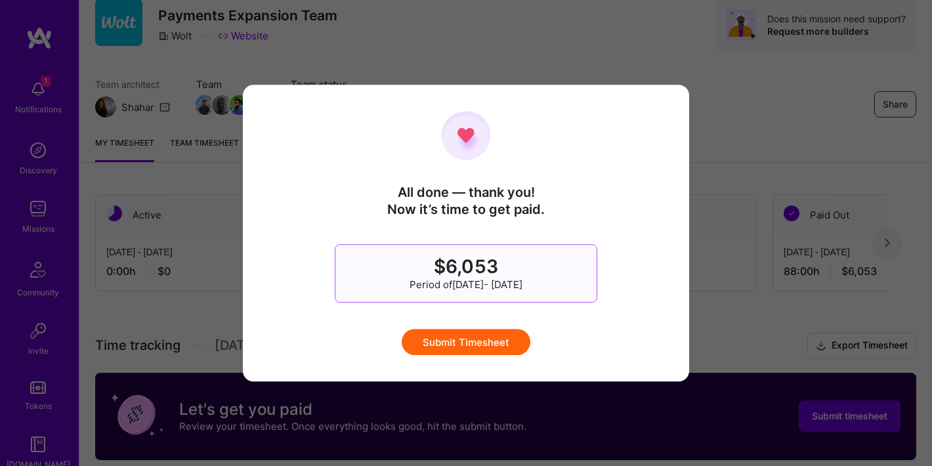
click at [476, 339] on button "Submit Timesheet" at bounding box center [466, 342] width 129 height 26
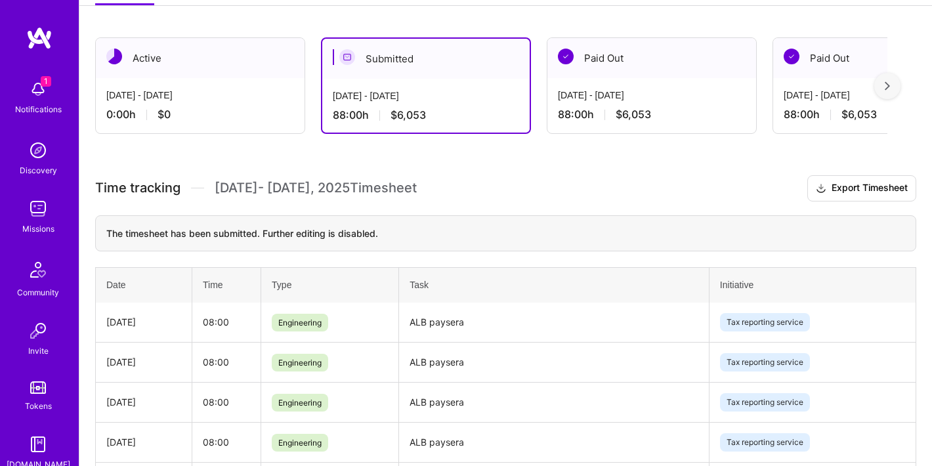
scroll to position [0, 0]
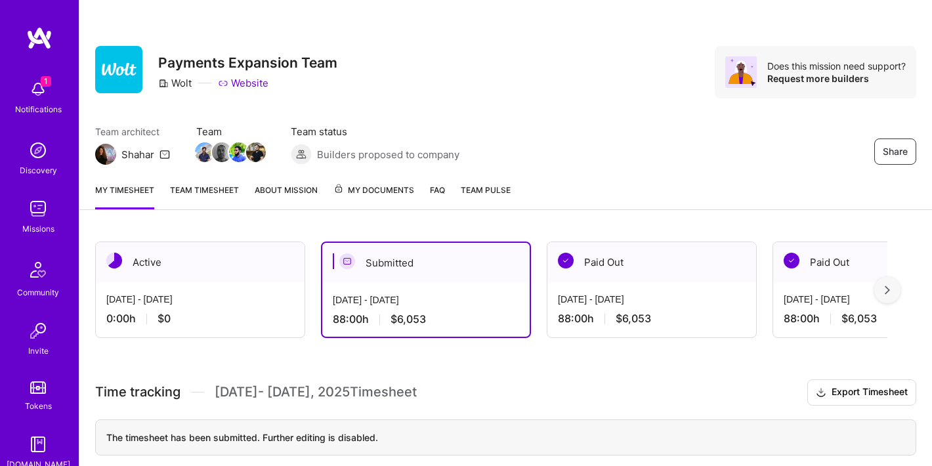
click at [402, 266] on div "Submitted" at bounding box center [425, 263] width 207 height 40
click at [404, 262] on div "Submitted" at bounding box center [425, 263] width 207 height 40
click at [389, 276] on div "Submitted" at bounding box center [425, 263] width 207 height 40
